Goal: Check status: Check status

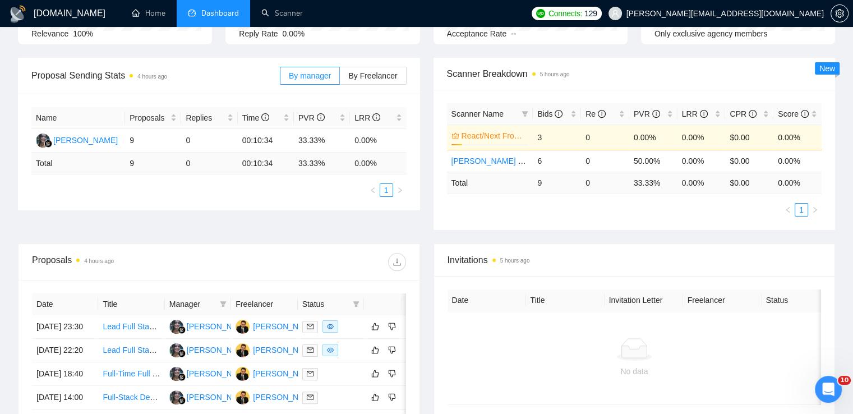
scroll to position [168, 0]
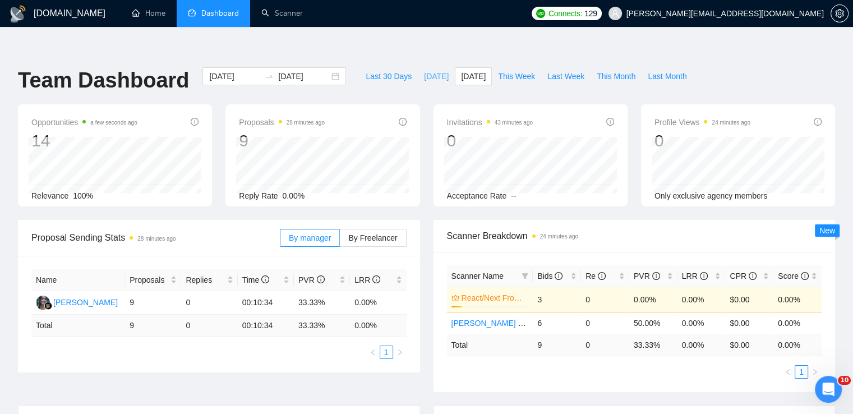
click at [425, 70] on span "[DATE]" at bounding box center [436, 76] width 25 height 12
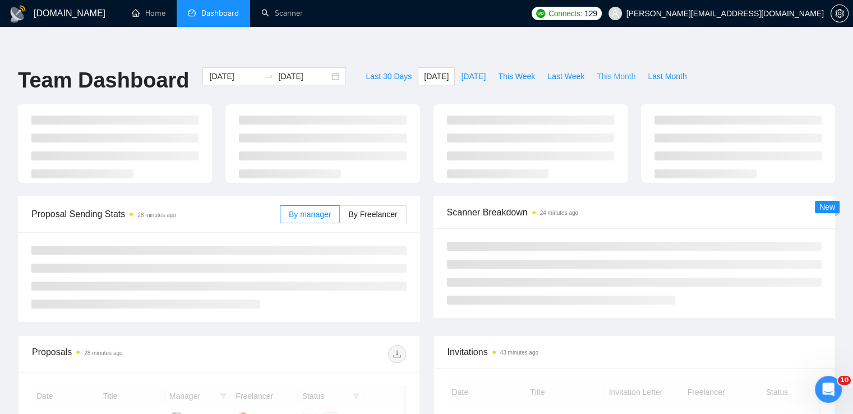
type input "[DATE]"
